Goal: Task Accomplishment & Management: Manage account settings

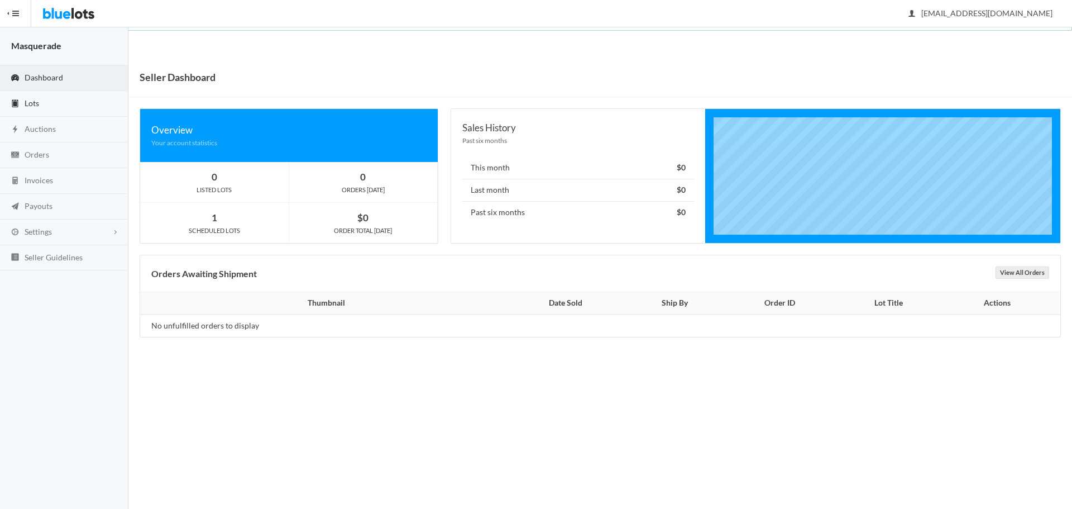
click at [46, 105] on link "Lots" at bounding box center [64, 104] width 128 height 26
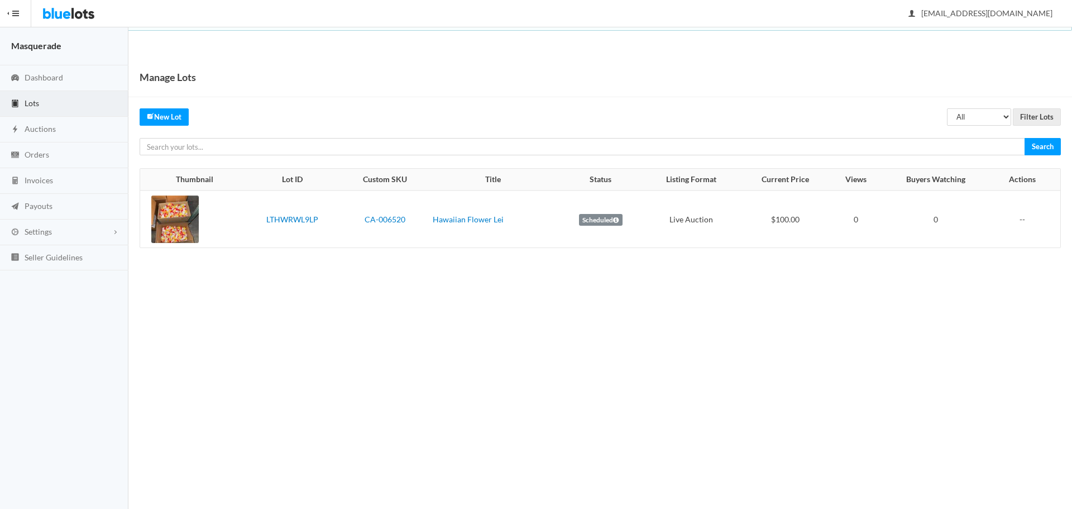
click at [1021, 216] on td "--" at bounding box center [1025, 218] width 69 height 57
click at [385, 220] on link "CA-006520" at bounding box center [385, 218] width 41 height 9
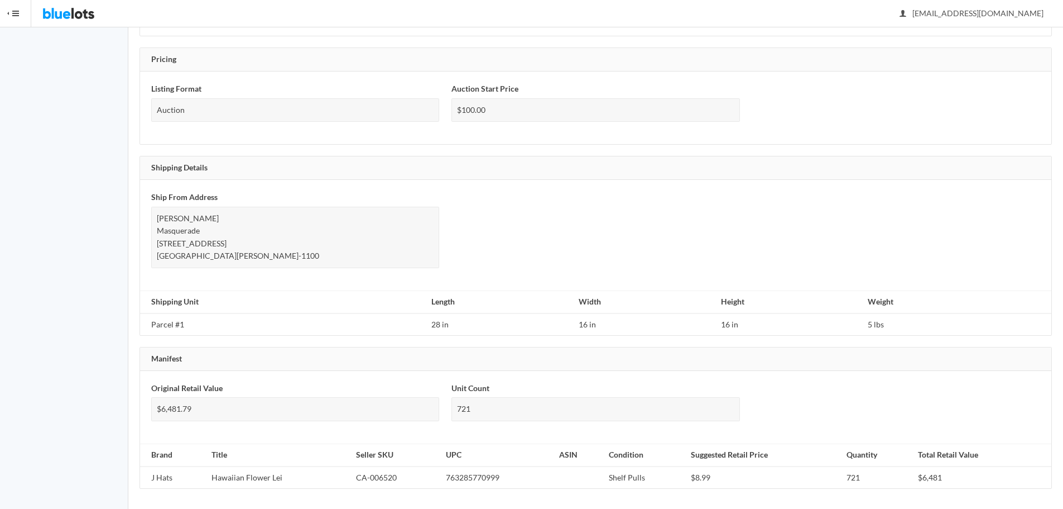
scroll to position [570, 0]
click at [531, 322] on td "28 in" at bounding box center [500, 322] width 147 height 22
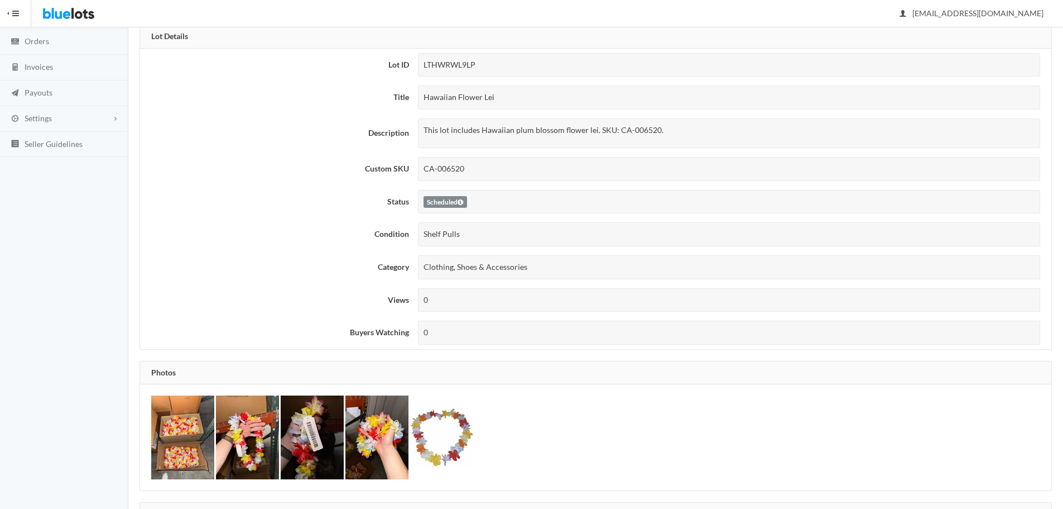
scroll to position [0, 0]
